Goal: Task Accomplishment & Management: Complete application form

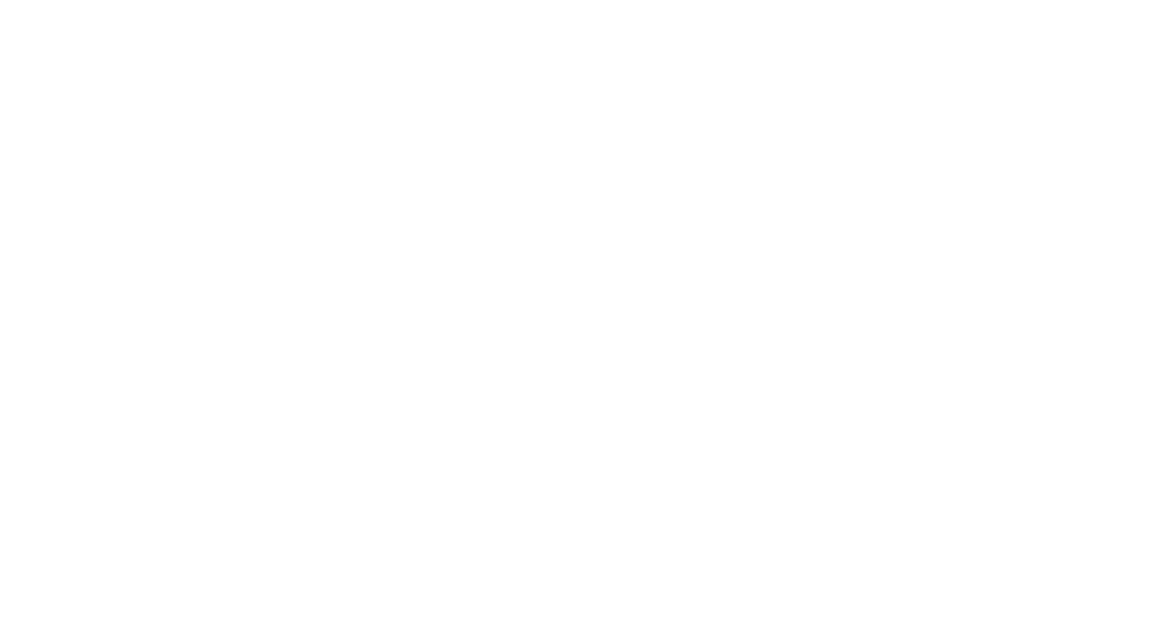
click at [676, 6] on html at bounding box center [588, 3] width 1176 height 6
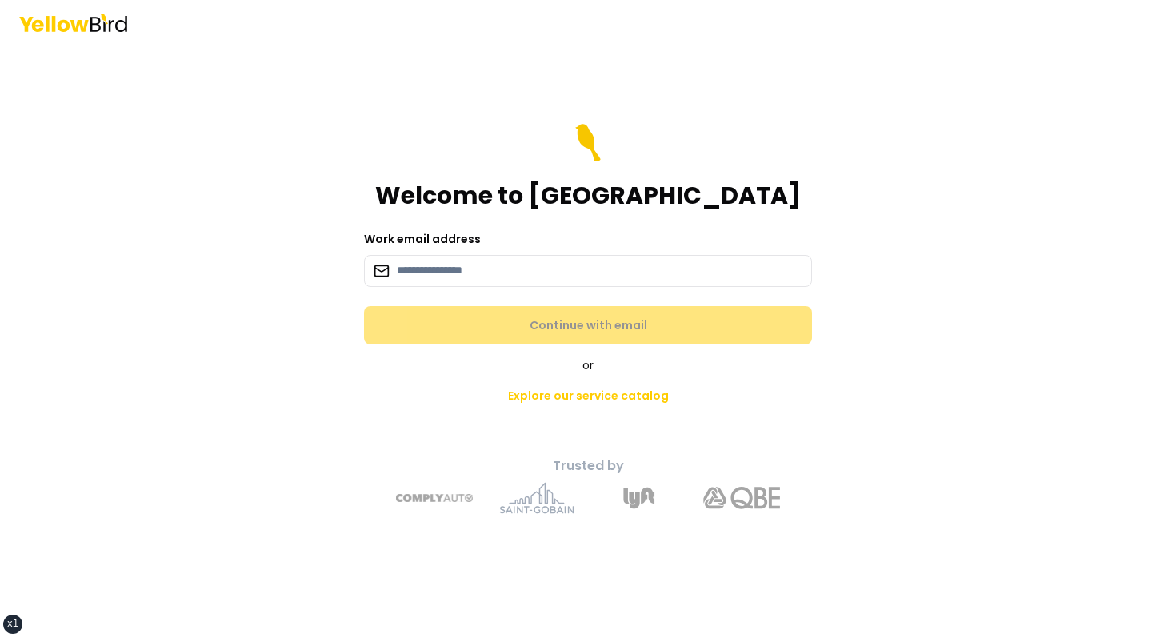
click at [348, 34] on header at bounding box center [588, 22] width 1176 height 45
click at [731, 157] on div "Welcome to YellowBird" at bounding box center [588, 167] width 448 height 86
click at [262, 30] on header at bounding box center [588, 22] width 1176 height 45
click at [421, 192] on div "Welcome to [GEOGRAPHIC_DATA]" at bounding box center [588, 167] width 448 height 86
click at [349, 34] on header at bounding box center [588, 22] width 1176 height 45
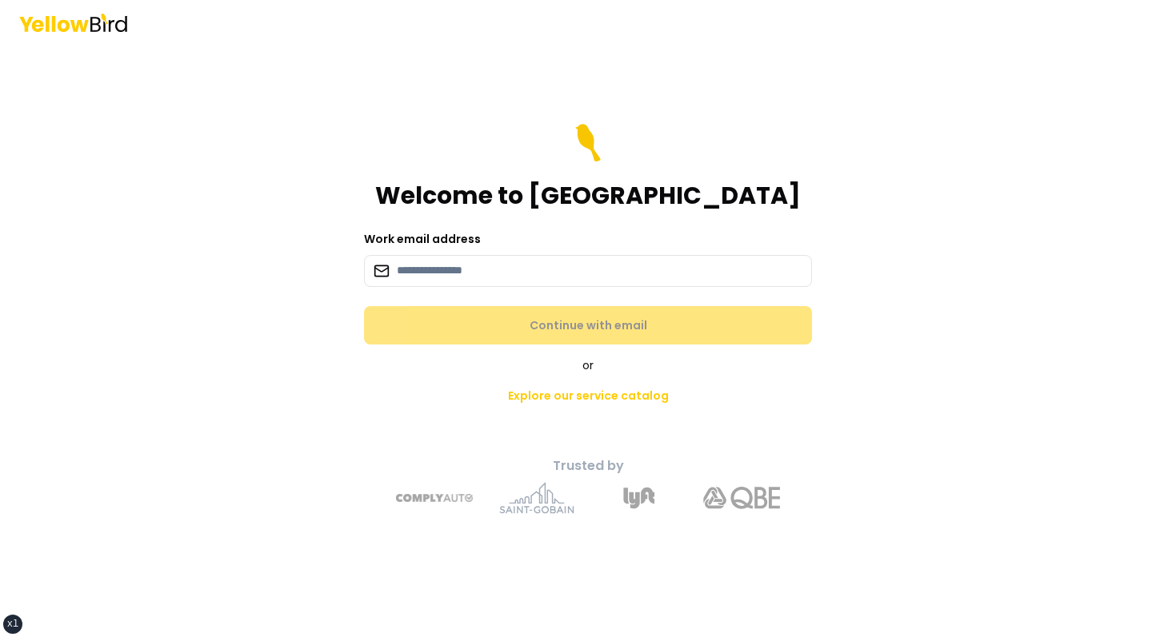
click at [824, 94] on main "Welcome to YellowBird Work email address Continue with email or Explore our ser…" at bounding box center [588, 341] width 614 height 593
click at [857, 53] on main "Welcome to YellowBird Work email address Continue with email or Explore our ser…" at bounding box center [588, 341] width 614 height 593
click at [236, 200] on div "Welcome to YellowBird Work email address Continue with email or Explore our ser…" at bounding box center [588, 318] width 1176 height 637
click at [523, 91] on main "Welcome to YellowBird Work email address Continue with email or Explore our ser…" at bounding box center [588, 341] width 614 height 593
click at [629, 61] on main "Welcome to YellowBird Work email address Continue with email or Explore our ser…" at bounding box center [588, 341] width 614 height 593
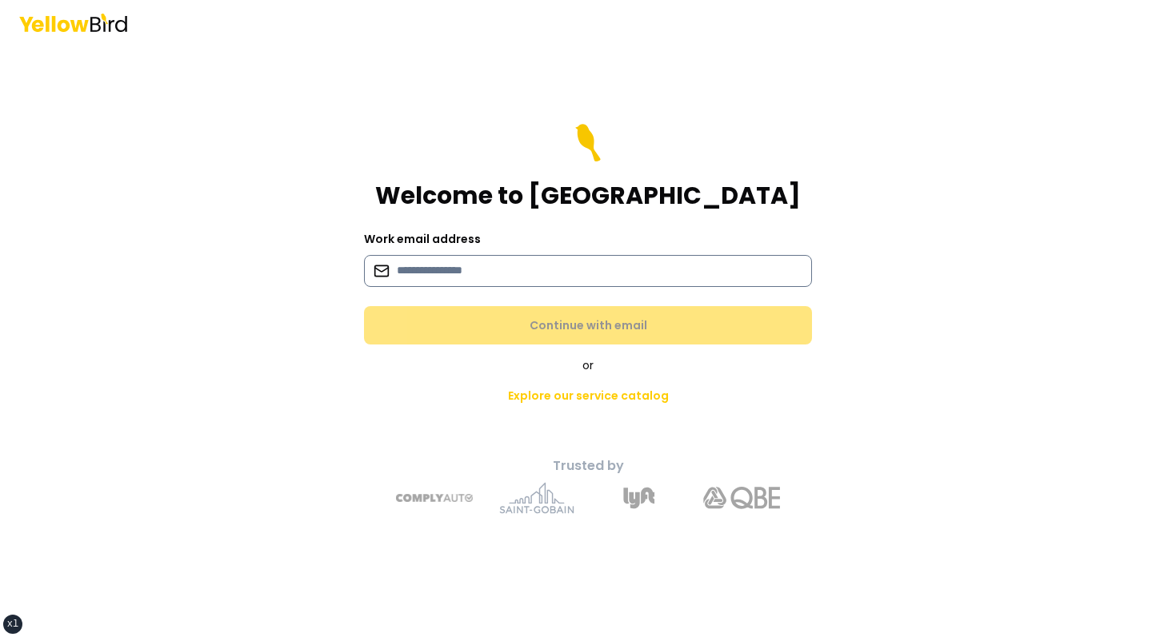
click at [488, 273] on input at bounding box center [588, 271] width 448 height 32
click at [433, 208] on div "Welcome to YellowBird" at bounding box center [588, 167] width 448 height 86
click at [453, 268] on input at bounding box center [588, 271] width 448 height 32
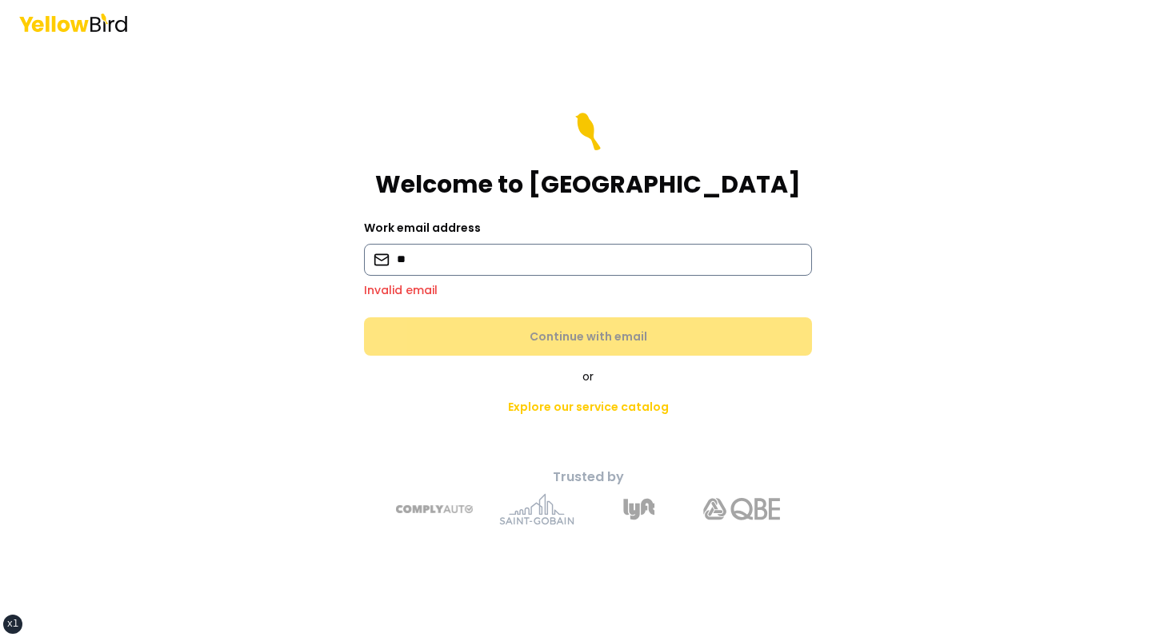
type input "**********"
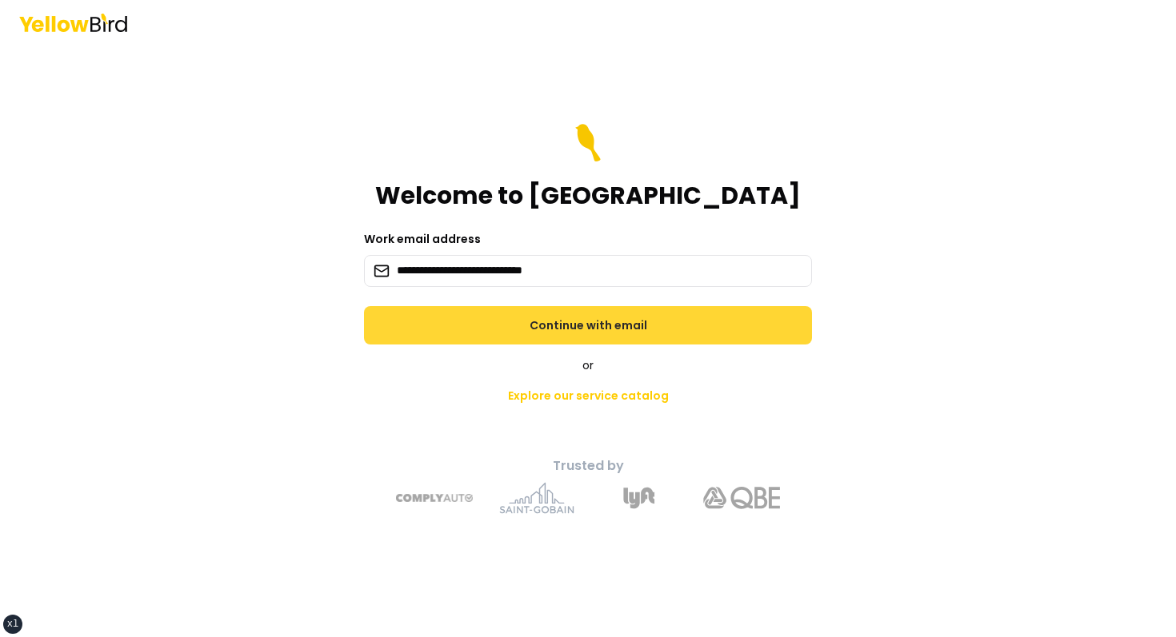
click at [538, 329] on button "Continue with email" at bounding box center [588, 325] width 448 height 38
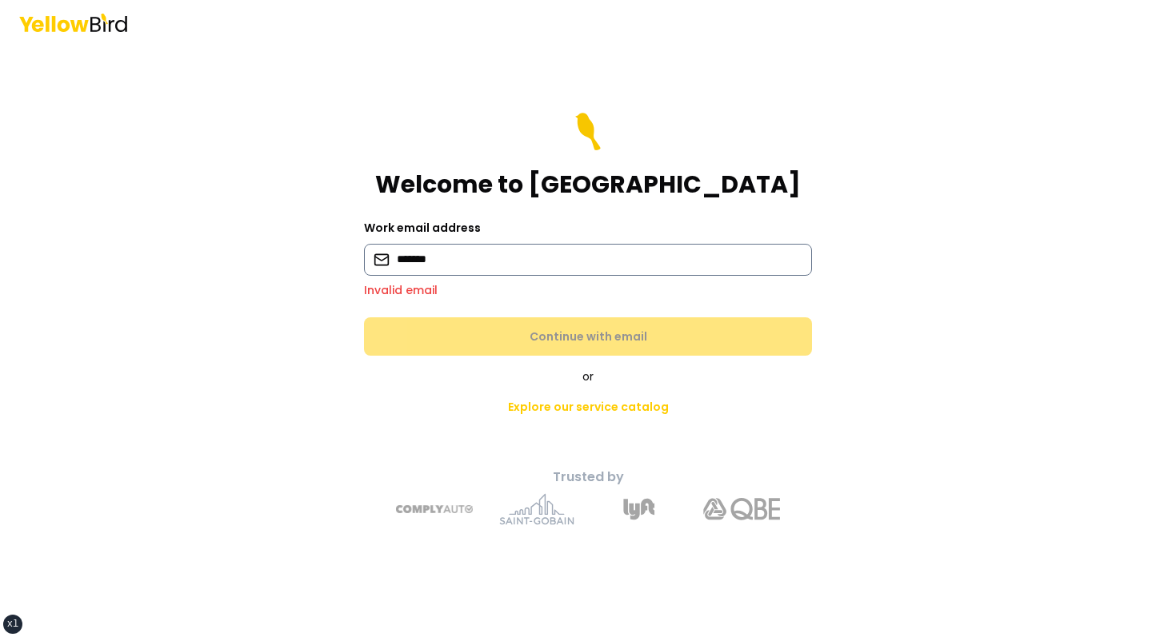
type input "**********"
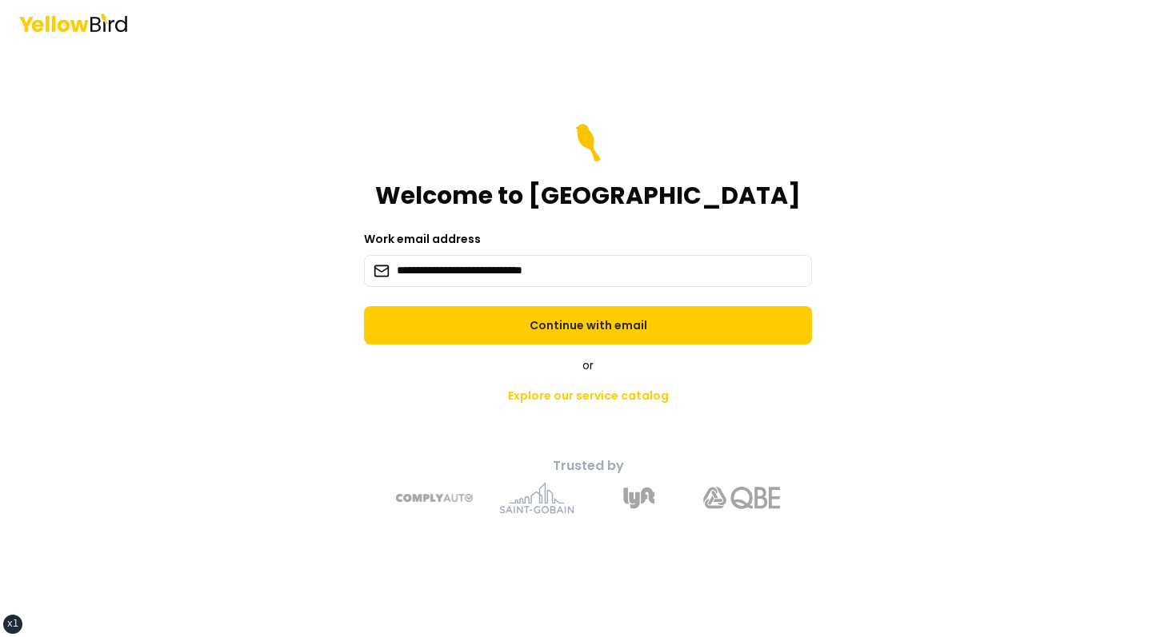
click at [545, 350] on div "**********" at bounding box center [587, 341] width 589 height 371
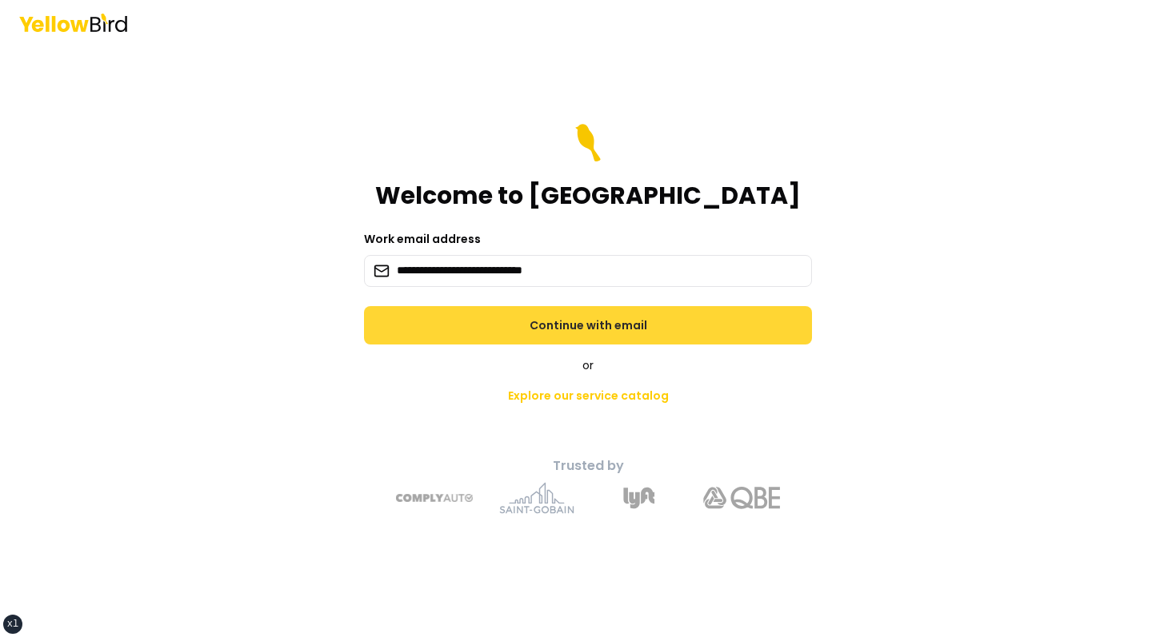
click at [550, 339] on button "Continue with email" at bounding box center [588, 325] width 448 height 38
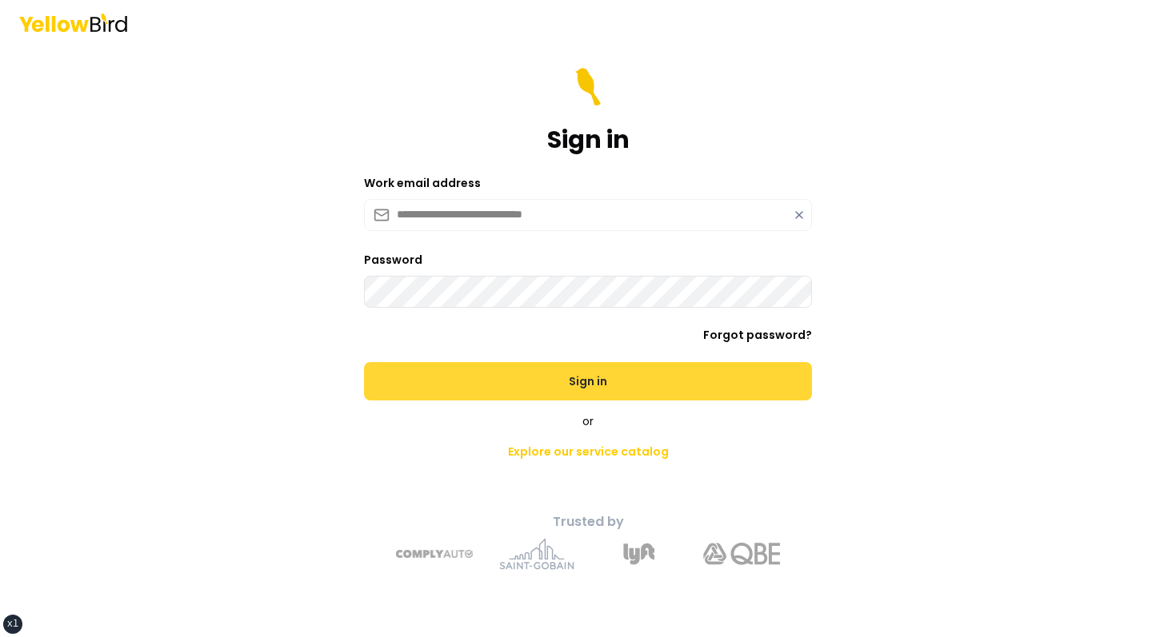
click at [364, 362] on button "Sign in" at bounding box center [588, 381] width 448 height 38
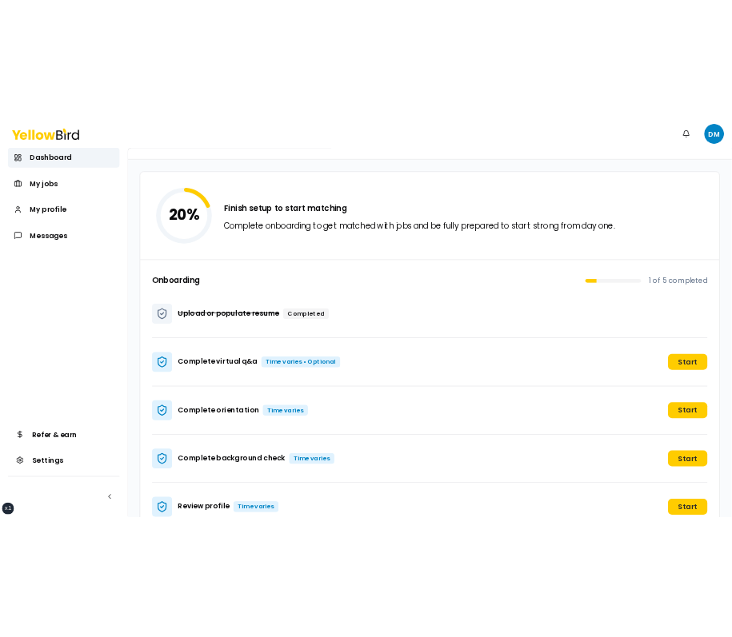
scroll to position [106, 0]
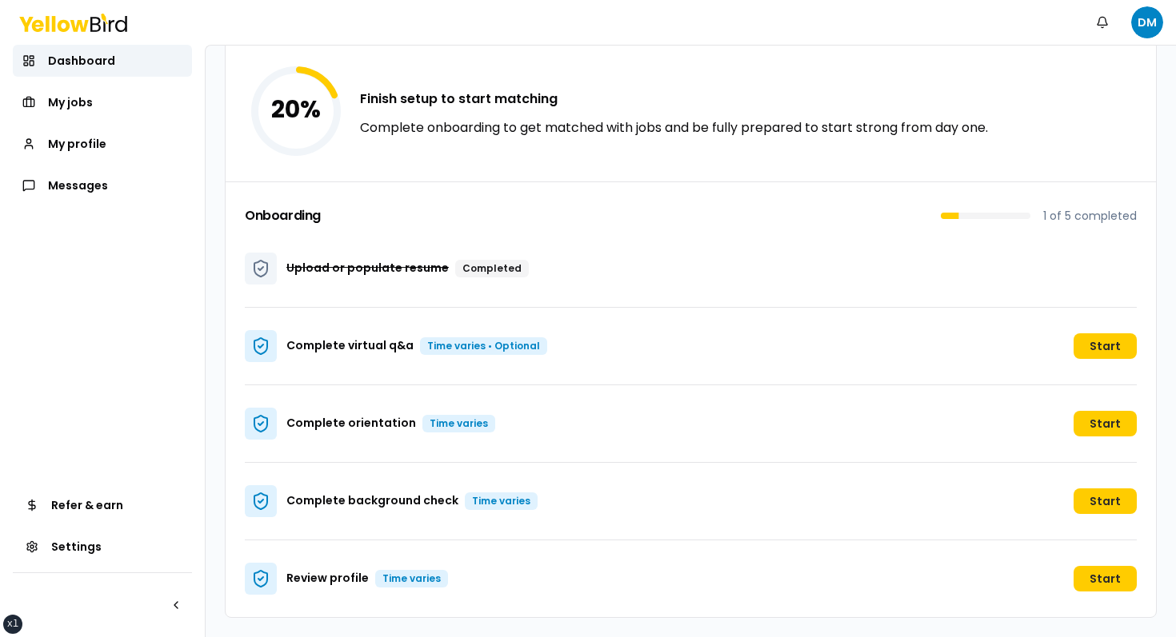
click at [358, 267] on p "Upload or populate resume Completed" at bounding box center [407, 269] width 242 height 18
drag, startPoint x: 358, startPoint y: 267, endPoint x: 439, endPoint y: 267, distance: 80.8
click at [437, 267] on p "Upload or populate resume Completed" at bounding box center [407, 269] width 242 height 18
click at [439, 267] on p "Upload or populate resume Completed" at bounding box center [407, 269] width 242 height 18
drag, startPoint x: 439, startPoint y: 267, endPoint x: 317, endPoint y: 267, distance: 121.6
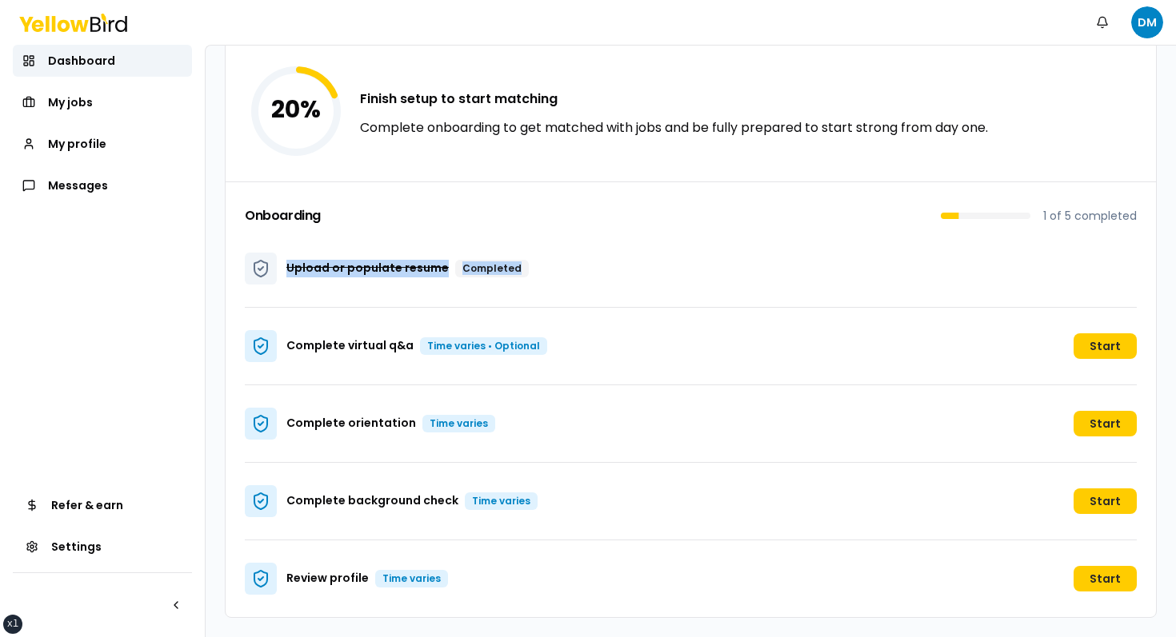
click at [317, 267] on p "Upload or populate resume Completed" at bounding box center [407, 269] width 242 height 18
click at [361, 252] on div "Upload or populate resume Completed" at bounding box center [691, 269] width 892 height 78
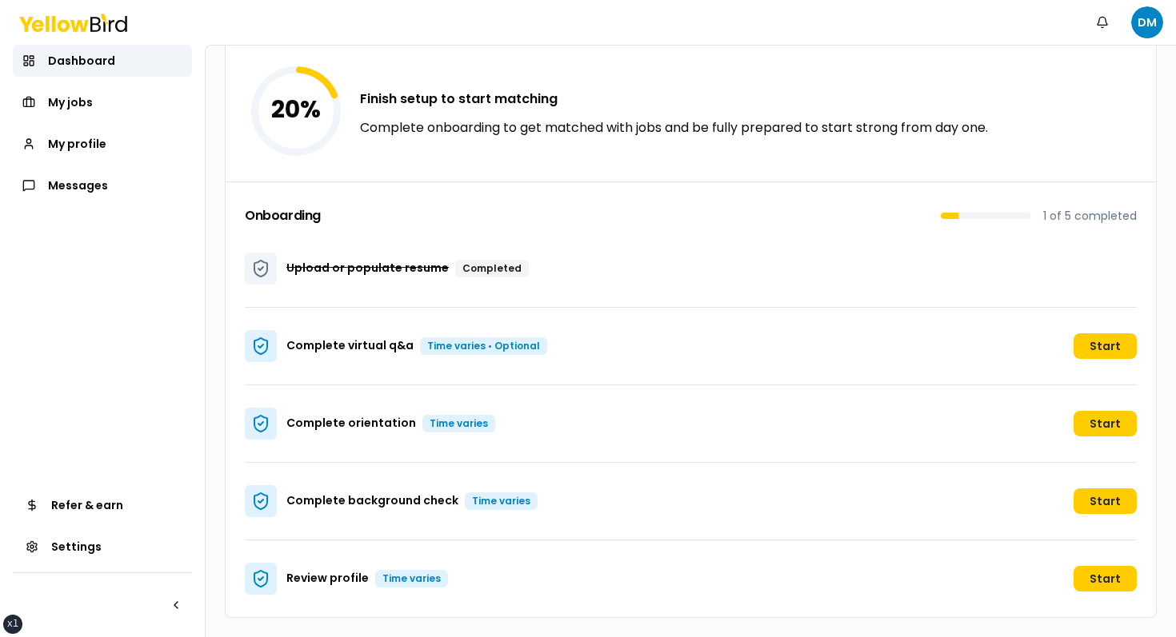
click at [361, 261] on p "Upload or populate resume Completed" at bounding box center [407, 269] width 242 height 18
click at [389, 263] on p "Upload or populate resume Completed" at bounding box center [407, 269] width 242 height 18
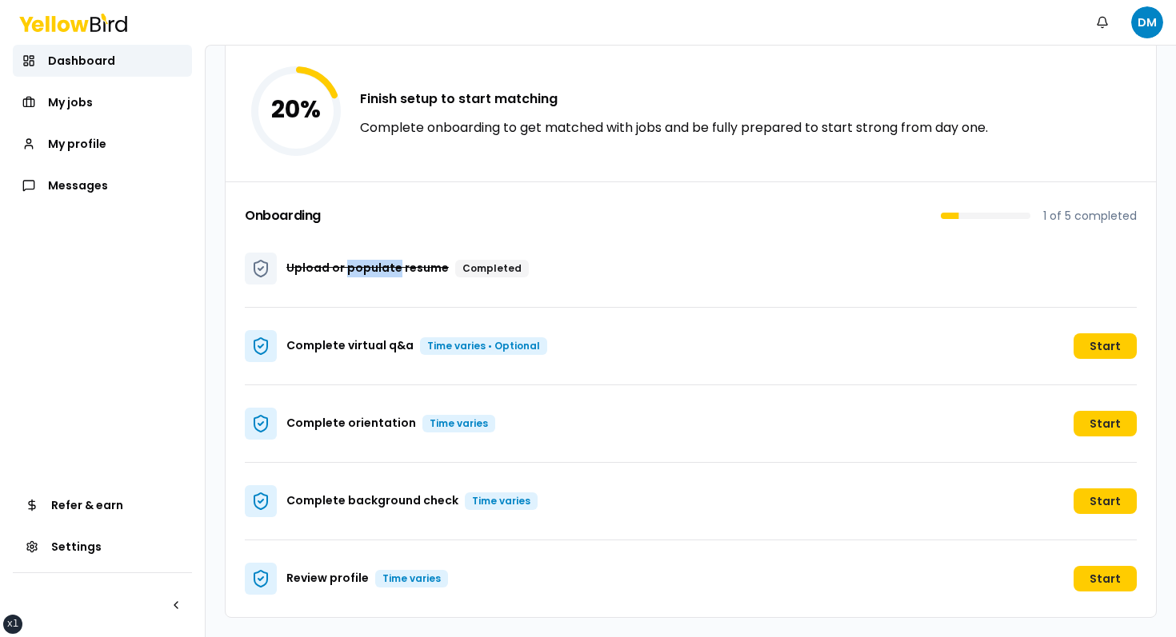
click at [446, 265] on p "Upload or populate resume Completed" at bounding box center [407, 269] width 242 height 18
click at [573, 192] on div "Onboarding 1 of 5 completed Upload or populate resume Completed Complete virtua…" at bounding box center [691, 400] width 930 height 436
click at [435, 310] on div "Complete virtual q&a Time varies • Optional Start" at bounding box center [691, 347] width 892 height 78
click at [374, 267] on p "Upload or populate resume Completed" at bounding box center [407, 269] width 242 height 18
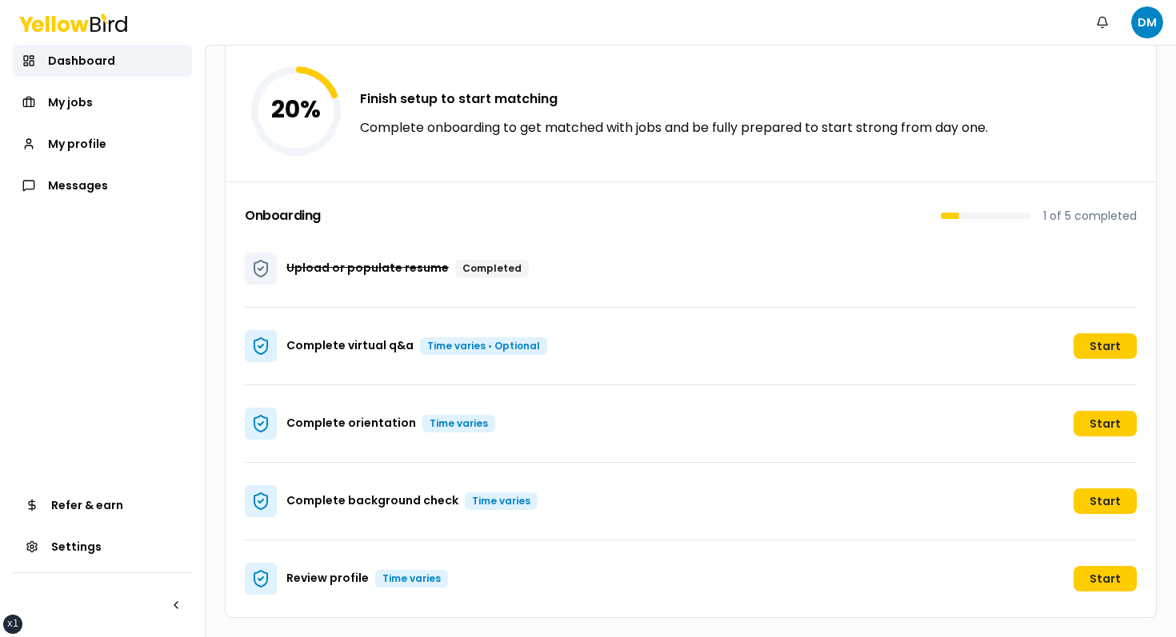
click at [374, 267] on p "Upload or populate resume Completed" at bounding box center [407, 269] width 242 height 18
click at [397, 242] on div "Upload or populate resume Completed" at bounding box center [691, 269] width 892 height 78
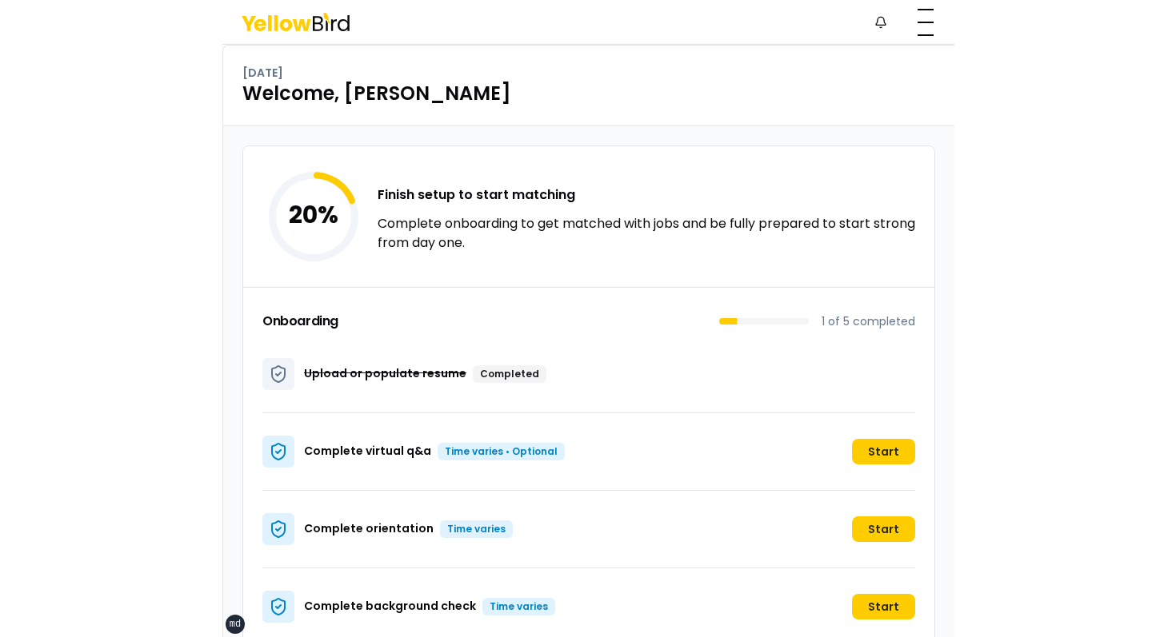
scroll to position [106, 0]
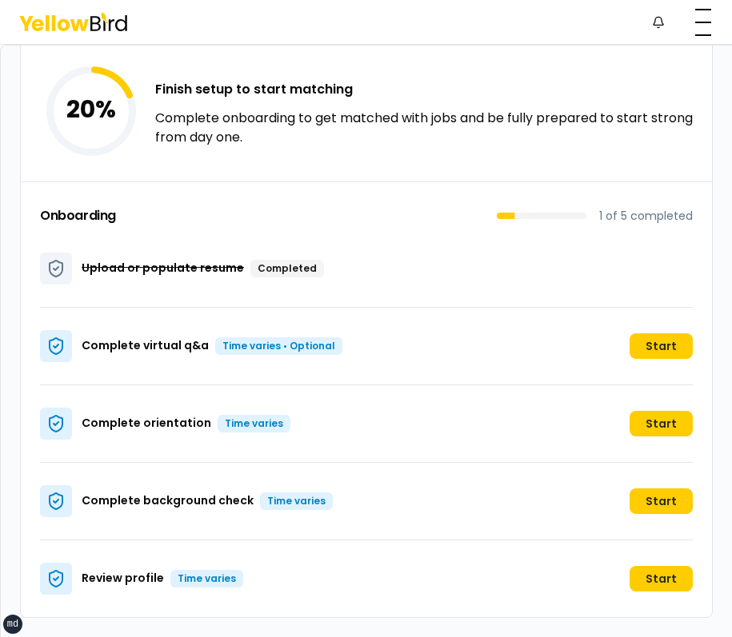
click at [522, 130] on p "Complete onboarding to get matched with jobs and be fully prepared to start str…" at bounding box center [423, 128] width 537 height 38
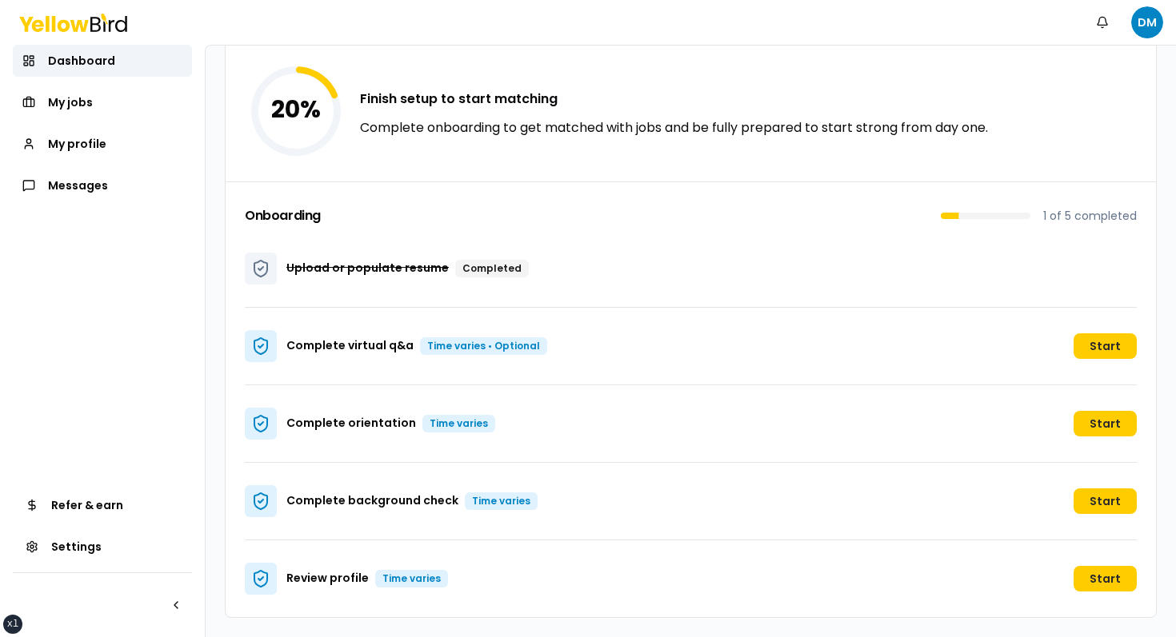
scroll to position [0, 0]
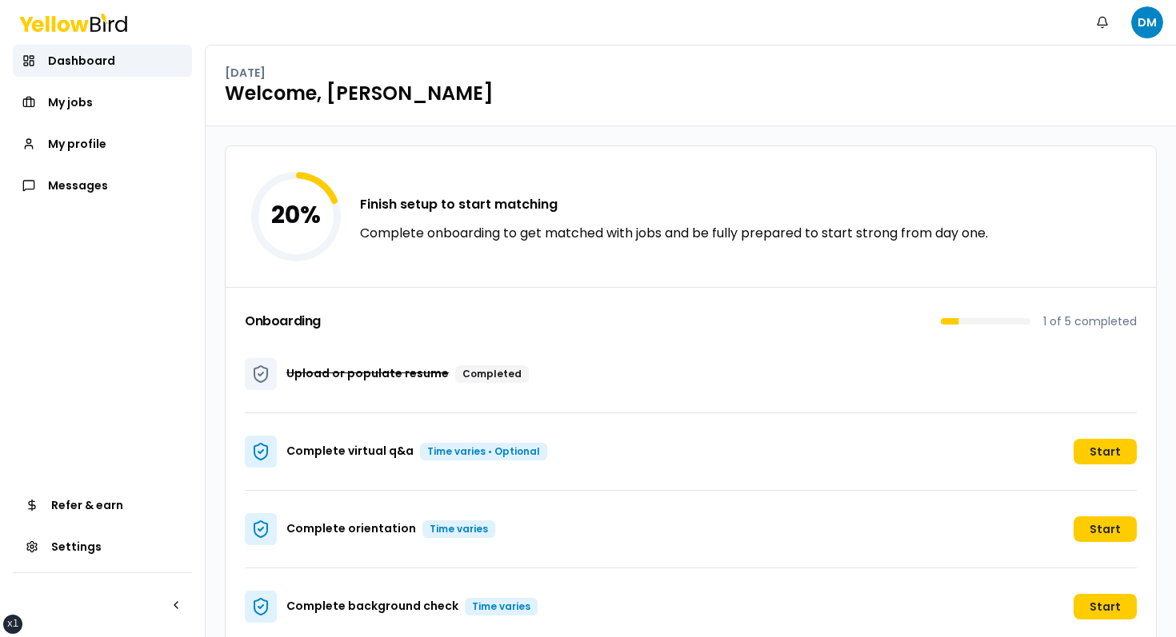
click at [449, 289] on div "Onboarding 1 of 5 completed Upload or populate resume Completed Complete virtua…" at bounding box center [691, 505] width 930 height 436
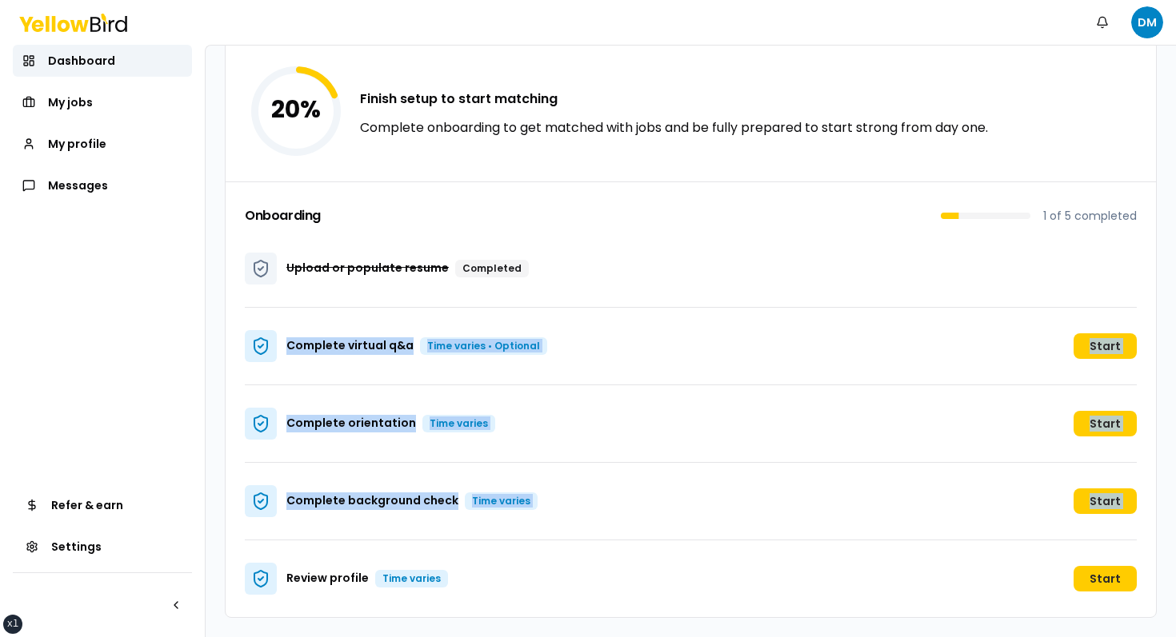
drag, startPoint x: 284, startPoint y: 341, endPoint x: 508, endPoint y: 578, distance: 325.8
click at [509, 577] on div "Onboarding 1 of 5 completed Upload or populate resume Completed Complete virtua…" at bounding box center [691, 400] width 930 height 436
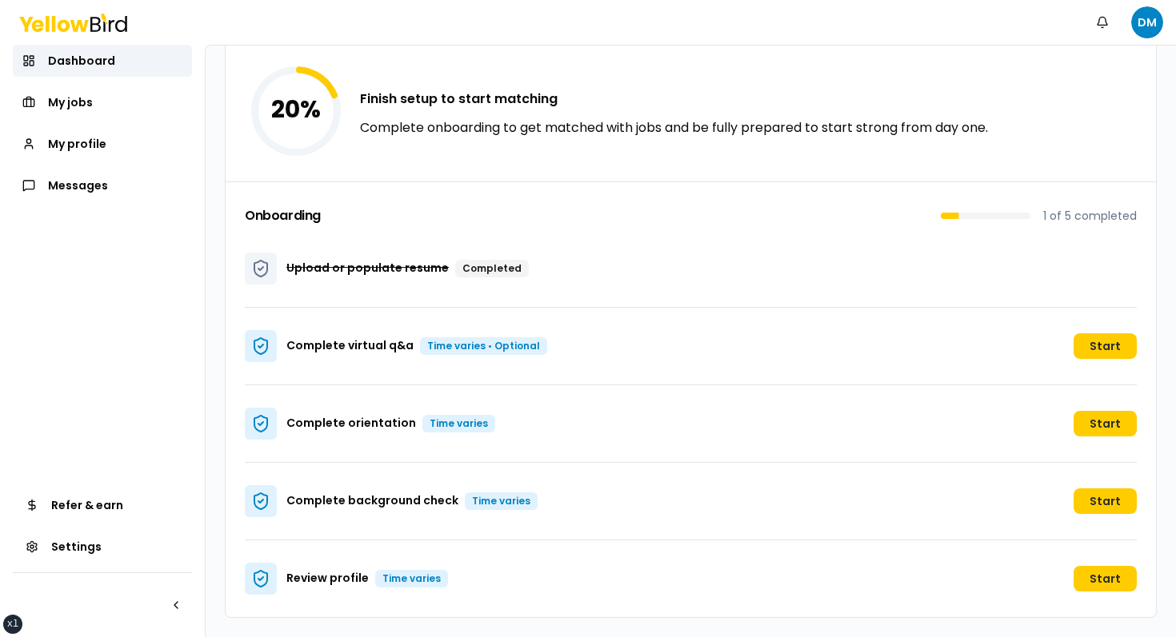
click at [508, 578] on div "Review profile Time varies Start" at bounding box center [691, 579] width 892 height 77
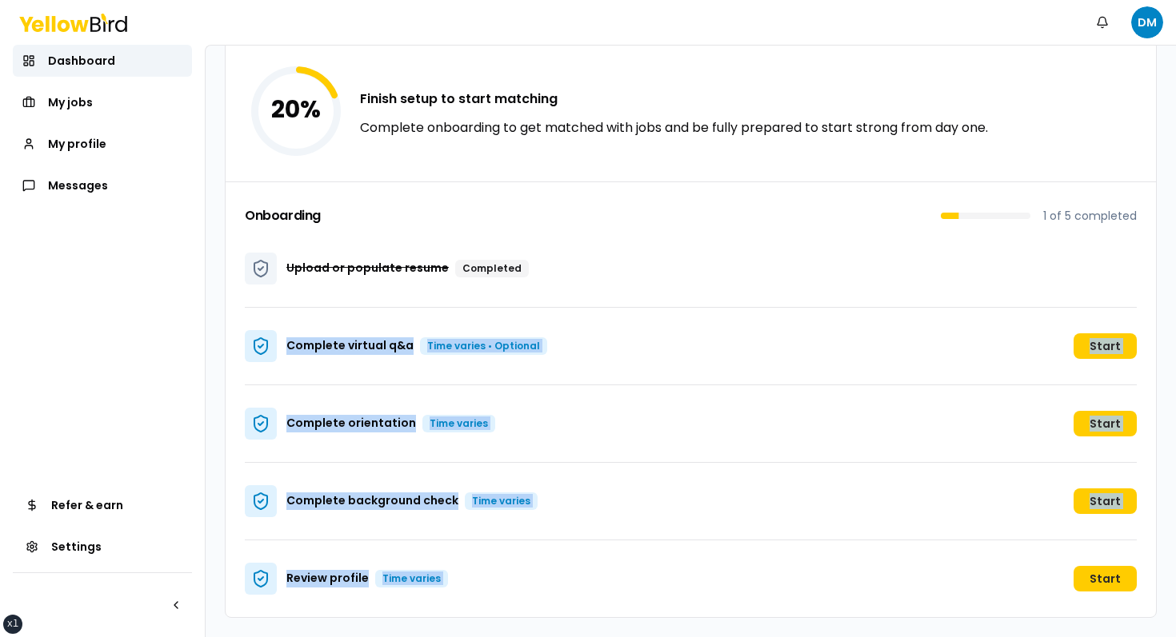
drag, startPoint x: 508, startPoint y: 578, endPoint x: 317, endPoint y: 278, distance: 355.2
click at [318, 282] on div "Onboarding 1 of 5 completed Upload or populate resume Completed Complete virtua…" at bounding box center [691, 400] width 930 height 436
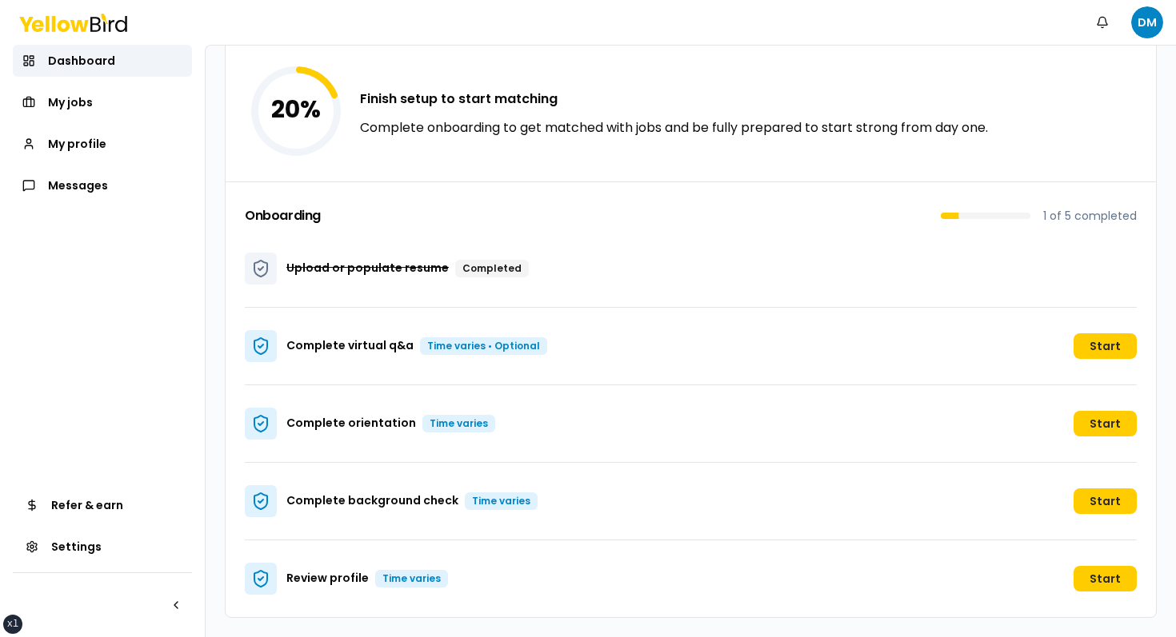
click at [260, 242] on div "Upload or populate resume Completed" at bounding box center [691, 269] width 892 height 78
click at [260, 262] on icon at bounding box center [260, 268] width 19 height 19
click at [497, 269] on div "Completed" at bounding box center [492, 269] width 74 height 18
click at [190, 608] on button "button" at bounding box center [176, 605] width 32 height 32
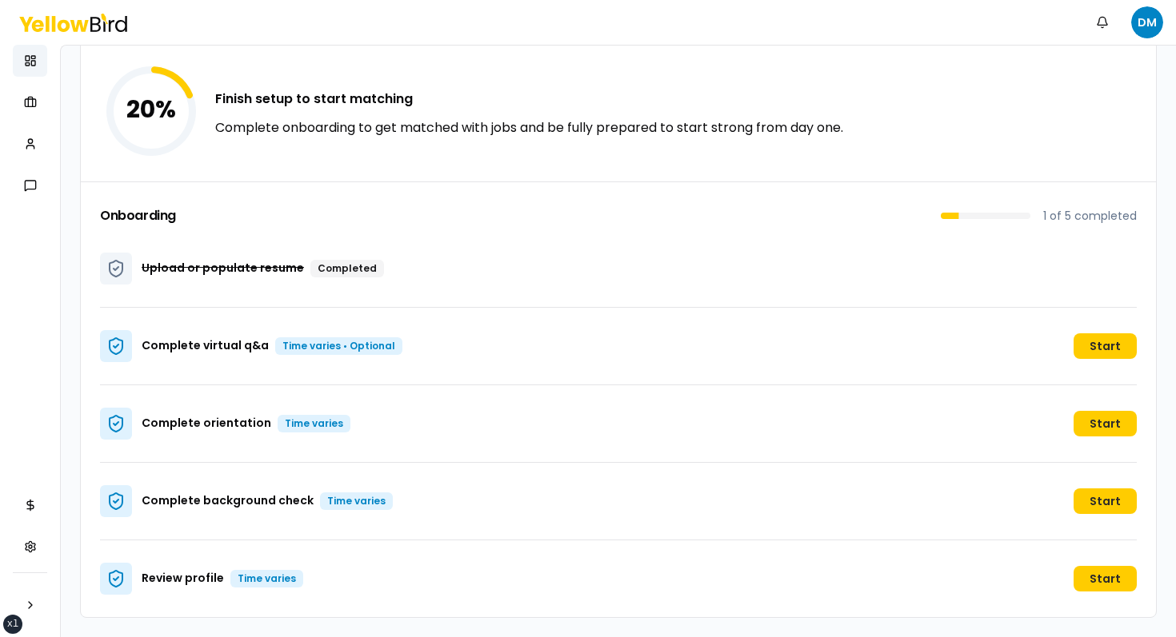
scroll to position [0, 0]
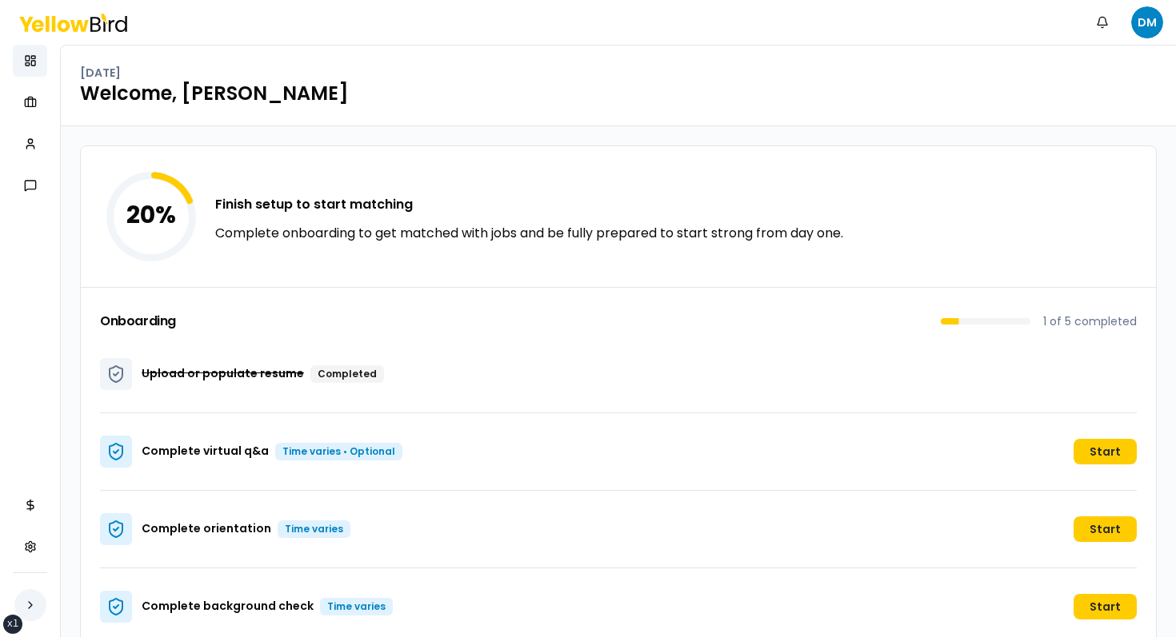
click at [38, 591] on button "button" at bounding box center [30, 605] width 32 height 32
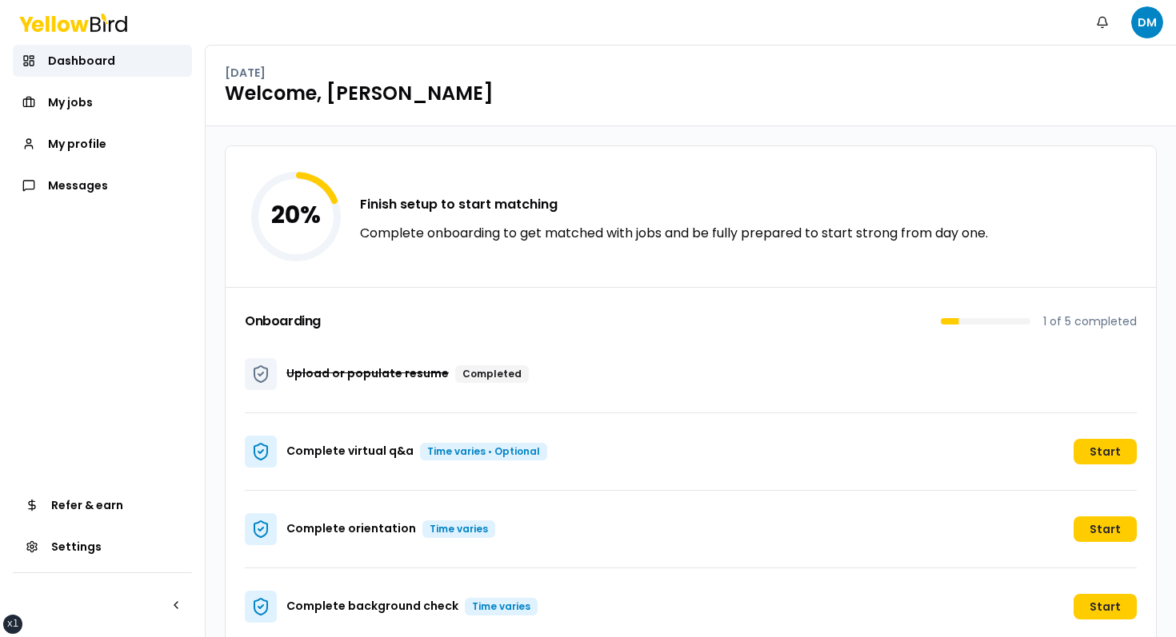
drag, startPoint x: 203, startPoint y: 382, endPoint x: 158, endPoint y: 383, distance: 44.8
click at [174, 383] on nav "Dashboard My jobs My profile Messages Refer & earn Settings" at bounding box center [102, 341] width 205 height 593
click at [114, 88] on link "My jobs" at bounding box center [102, 102] width 179 height 32
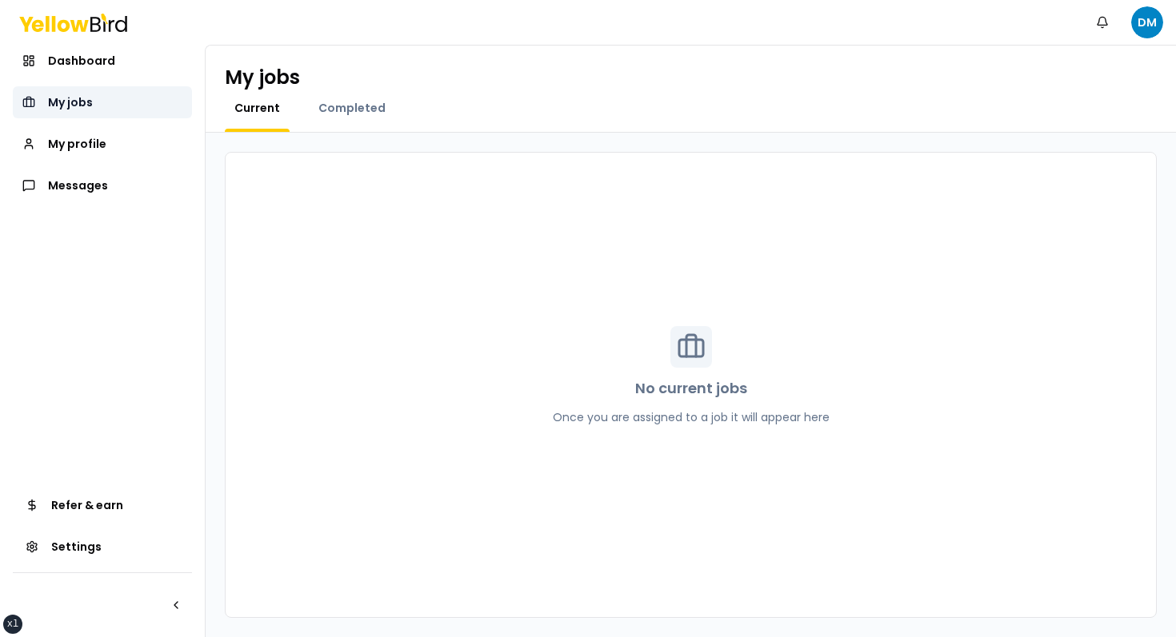
click at [99, 117] on link "My jobs" at bounding box center [102, 102] width 179 height 32
click at [87, 138] on span "My profile" at bounding box center [77, 144] width 58 height 16
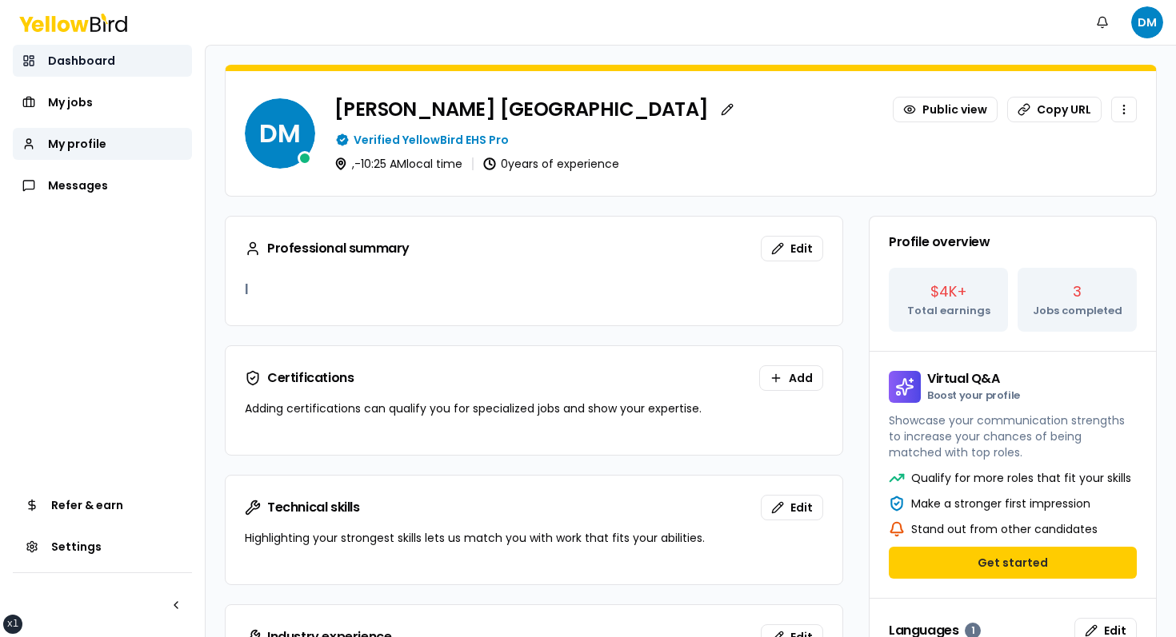
click at [95, 70] on link "Dashboard" at bounding box center [102, 61] width 179 height 32
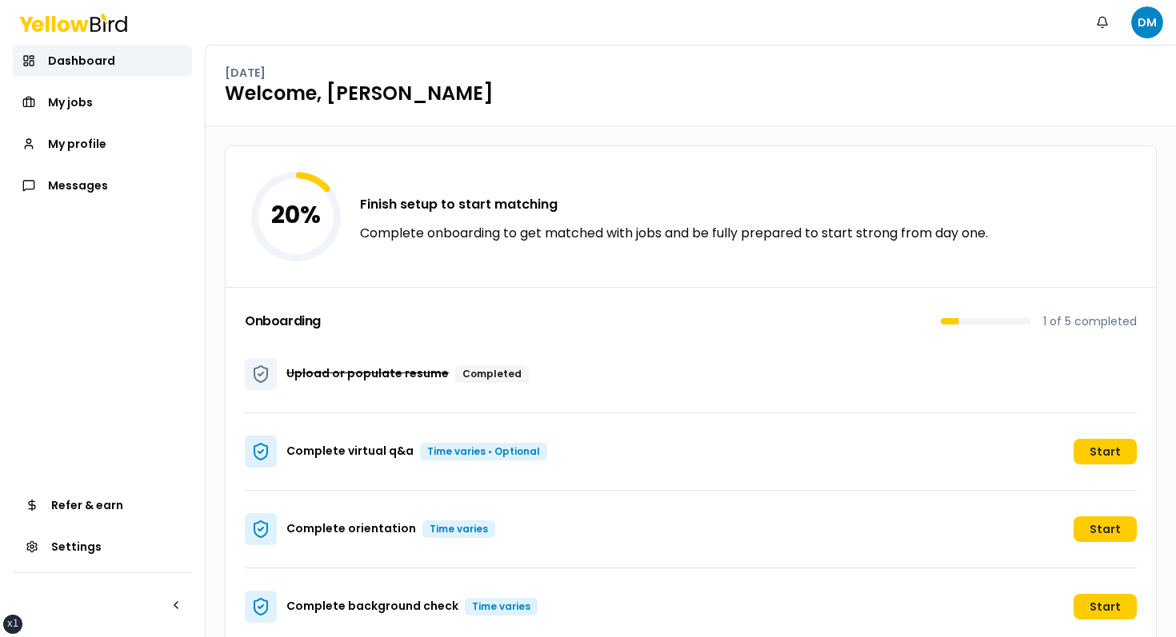
click at [413, 206] on h3 "Finish setup to start matching" at bounding box center [674, 204] width 628 height 19
click at [665, 154] on div "20 % Finish setup to start matching Complete onboarding to get matched with job…" at bounding box center [691, 216] width 930 height 141
click at [554, 171] on div "20 % Finish setup to start matching Complete onboarding to get matched with job…" at bounding box center [691, 216] width 930 height 141
click at [731, 14] on html "xs sm md lg xl 2xl Notifications DM Dashboard My jobs My profile Messages Refer…" at bounding box center [588, 318] width 1176 height 637
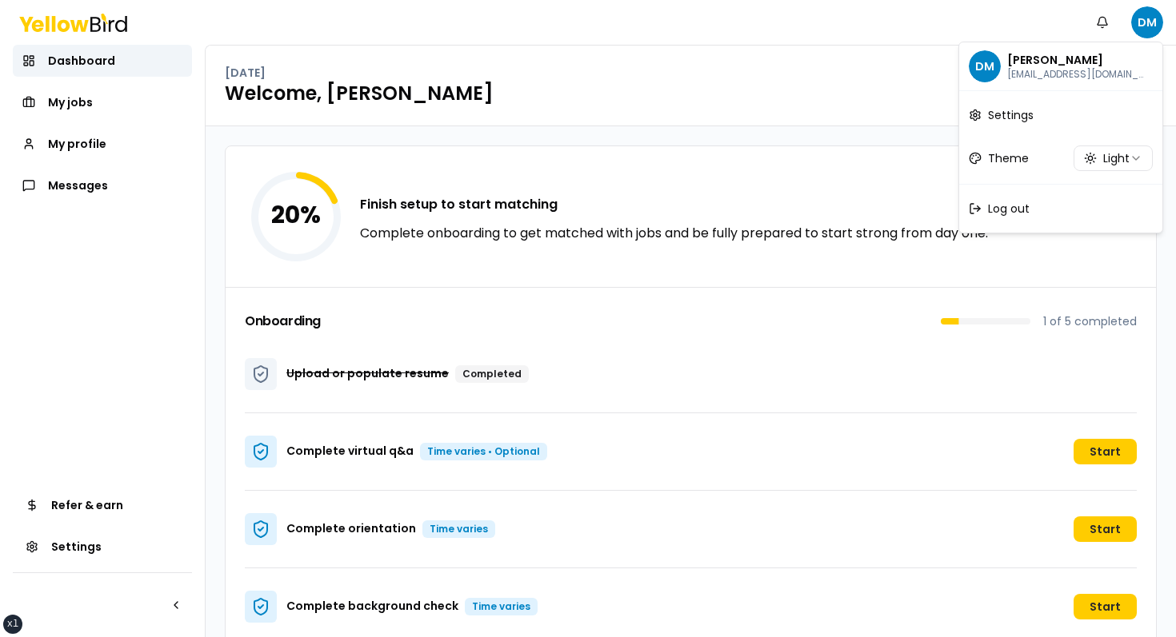
click at [731, 162] on html "xs sm md lg xl 2xl Notifications DM Dashboard My jobs My profile Messages Refer…" at bounding box center [588, 318] width 1176 height 637
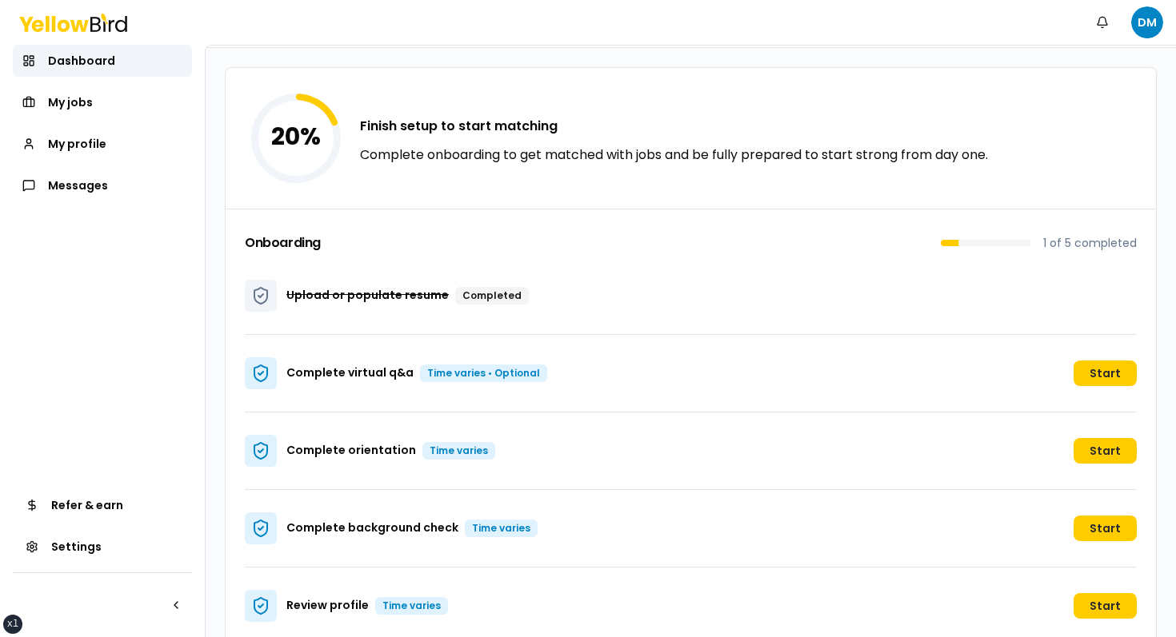
scroll to position [106, 0]
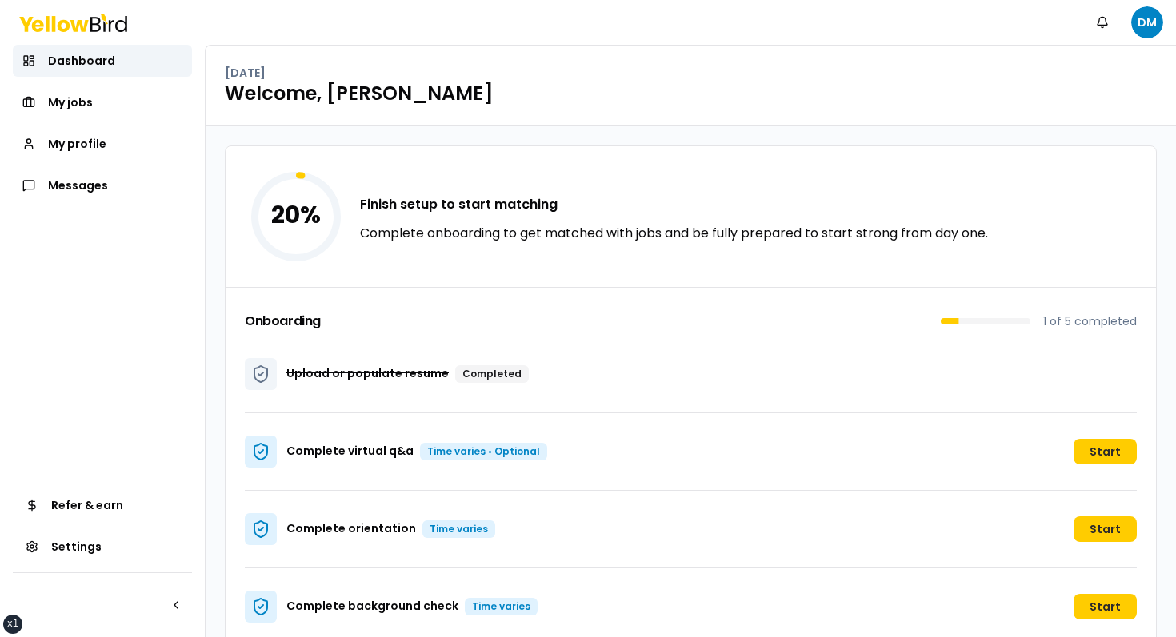
click at [589, 202] on h3 "Finish setup to start matching" at bounding box center [674, 204] width 628 height 19
click at [1163, 14] on div "Notifications DM" at bounding box center [588, 22] width 1176 height 45
click at [1156, 14] on html "xs sm md lg xl 2xl Notifications DM Dashboard My jobs My profile Messages Refer…" at bounding box center [588, 318] width 1176 height 637
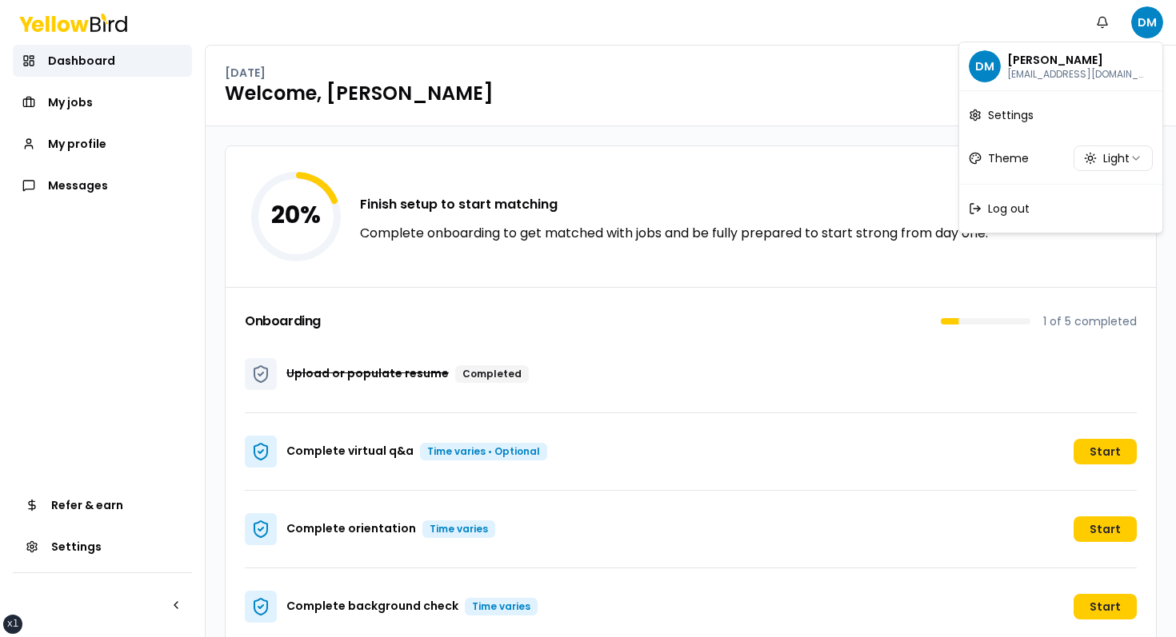
click at [806, 129] on html "xs sm md lg xl 2xl Notifications DM Dashboard My jobs My profile Messages Refer…" at bounding box center [588, 318] width 1176 height 637
click at [1140, 28] on html "xs sm md lg xl 2xl Notifications DM Dashboard My jobs My profile Messages Refer…" at bounding box center [588, 318] width 1176 height 637
click at [909, 138] on html "xs sm md lg xl 2xl Notifications DM Dashboard My jobs My profile Messages Refer…" at bounding box center [588, 318] width 1176 height 637
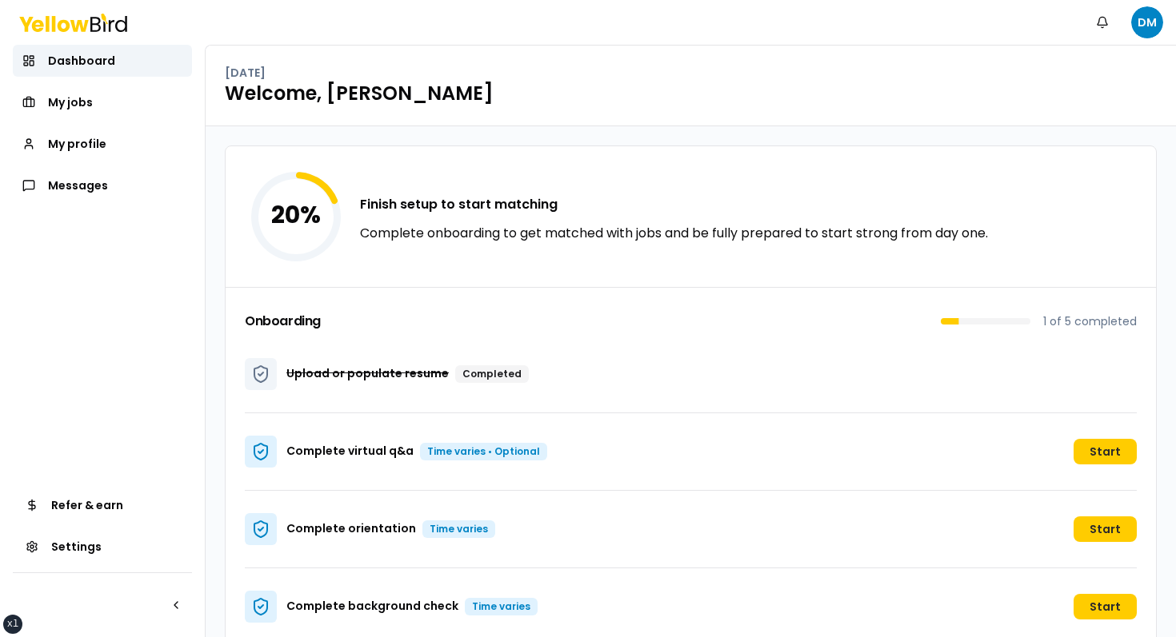
click at [782, 54] on div "[DATE] Welcome, [PERSON_NAME]" at bounding box center [691, 86] width 970 height 81
click at [678, 82] on h1 "Welcome, [PERSON_NAME]" at bounding box center [691, 94] width 932 height 26
click at [464, 326] on div "Onboarding 1 of 5 completed" at bounding box center [691, 324] width 892 height 22
click at [445, 79] on div "[DATE]" at bounding box center [691, 73] width 932 height 16
click at [383, 88] on h1 "Welcome, [PERSON_NAME]" at bounding box center [691, 94] width 932 height 26
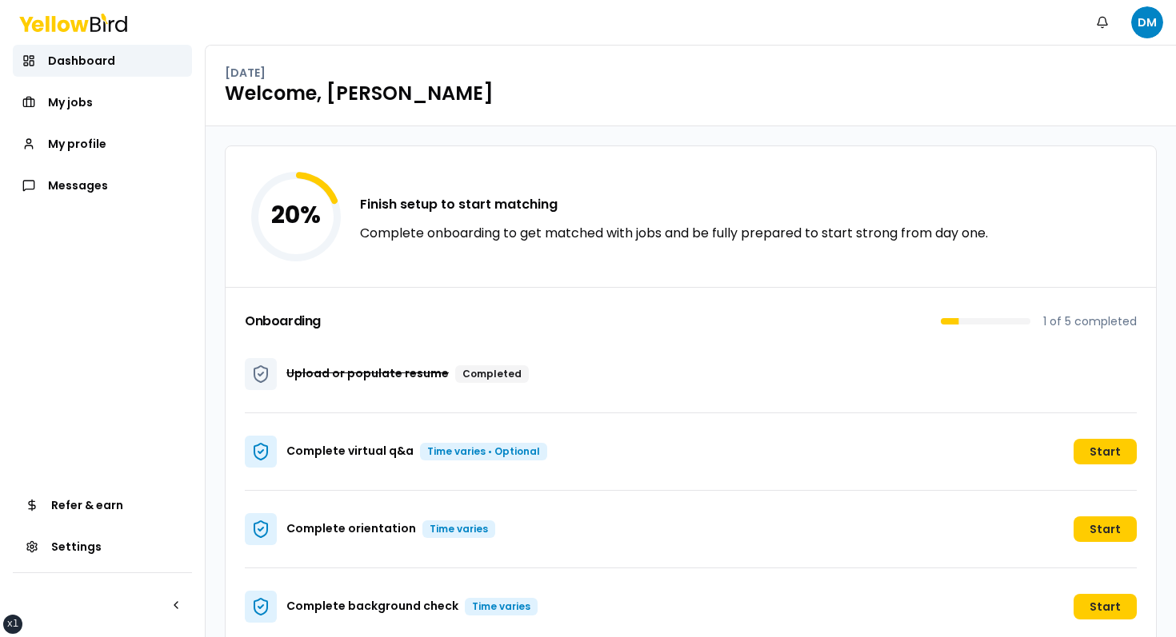
click at [383, 88] on h1 "Welcome, [PERSON_NAME]" at bounding box center [691, 94] width 932 height 26
click at [364, 90] on h1 "Welcome, [PERSON_NAME]" at bounding box center [691, 94] width 932 height 26
click at [321, 93] on h1 "Welcome, [PERSON_NAME]" at bounding box center [691, 94] width 932 height 26
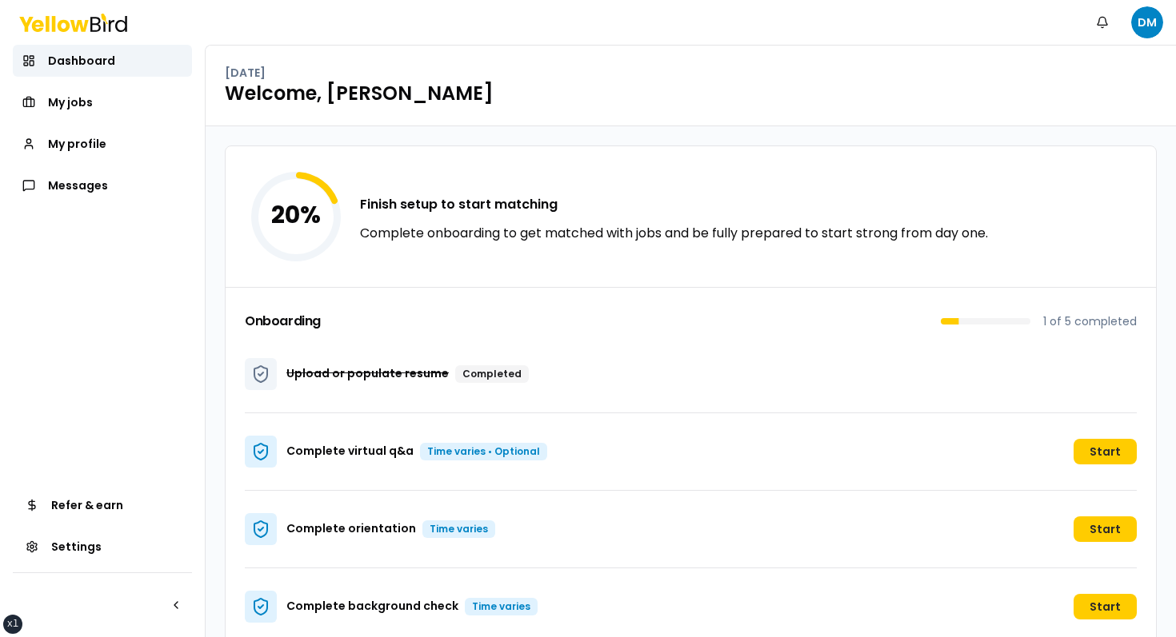
click at [304, 93] on h1 "Welcome, [PERSON_NAME]" at bounding box center [691, 94] width 932 height 26
click at [321, 93] on h1 "Welcome, [PERSON_NAME]" at bounding box center [691, 94] width 932 height 26
click at [325, 93] on h1 "Welcome, [PERSON_NAME]" at bounding box center [691, 94] width 932 height 26
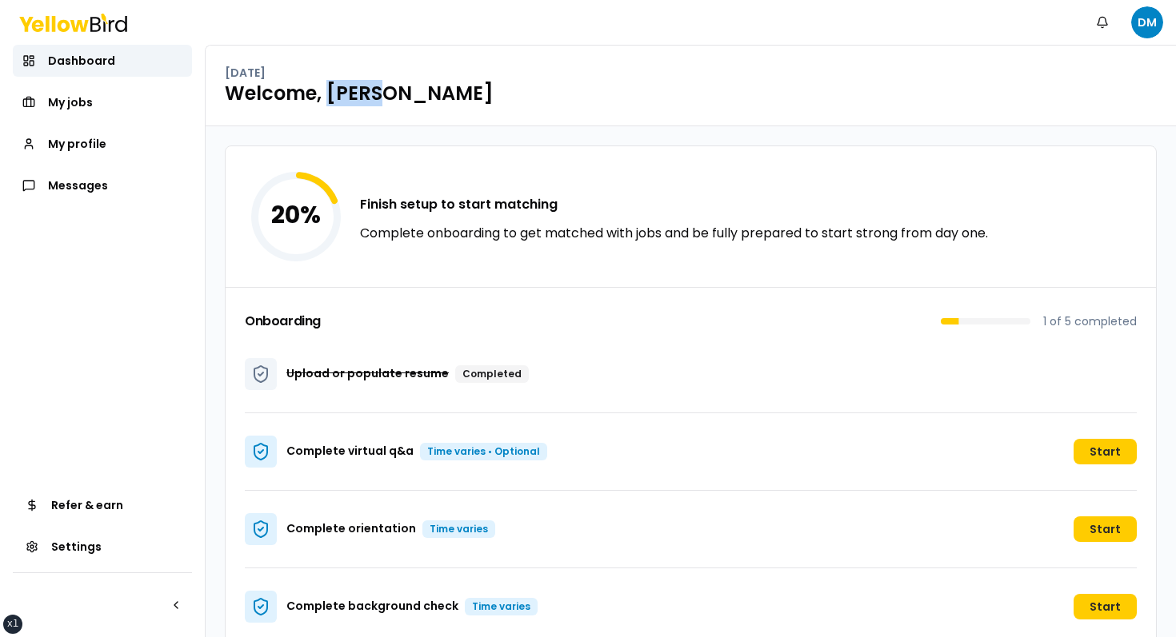
click at [325, 93] on h1 "Welcome, [PERSON_NAME]" at bounding box center [691, 94] width 932 height 26
click at [334, 93] on h1 "Welcome, [PERSON_NAME]" at bounding box center [691, 94] width 932 height 26
click at [265, 73] on p "[DATE]" at bounding box center [245, 73] width 41 height 16
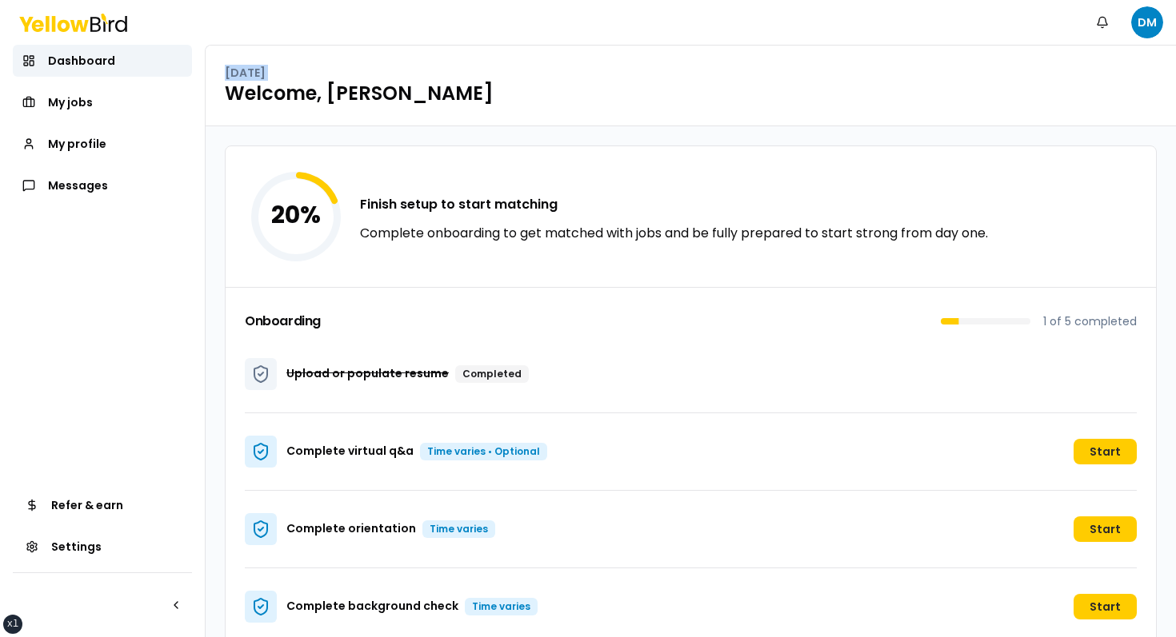
click at [265, 73] on p "[DATE]" at bounding box center [245, 73] width 41 height 16
click at [330, 81] on h1 "Welcome, [PERSON_NAME]" at bounding box center [691, 94] width 932 height 26
click at [604, 95] on h1 "Welcome, [PERSON_NAME]" at bounding box center [691, 94] width 932 height 26
click at [769, 58] on div "Tuesday, September 23 Welcome, David" at bounding box center [691, 86] width 970 height 81
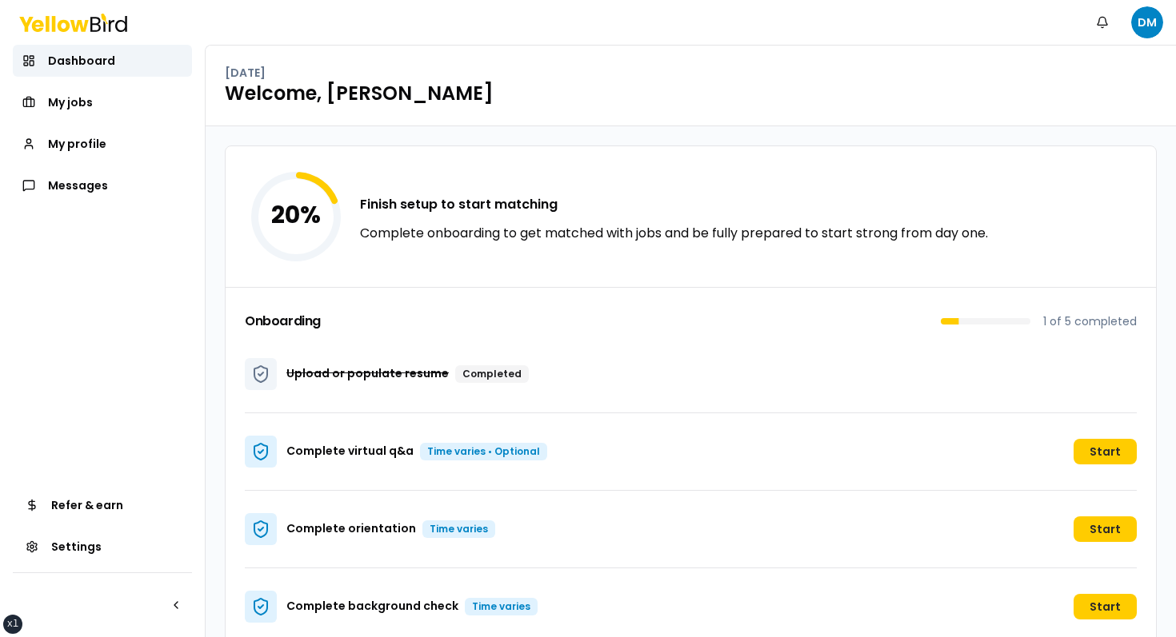
click at [667, 119] on div "Tuesday, September 23 Welcome, David" at bounding box center [691, 86] width 970 height 81
